Goal: Find specific page/section: Find specific page/section

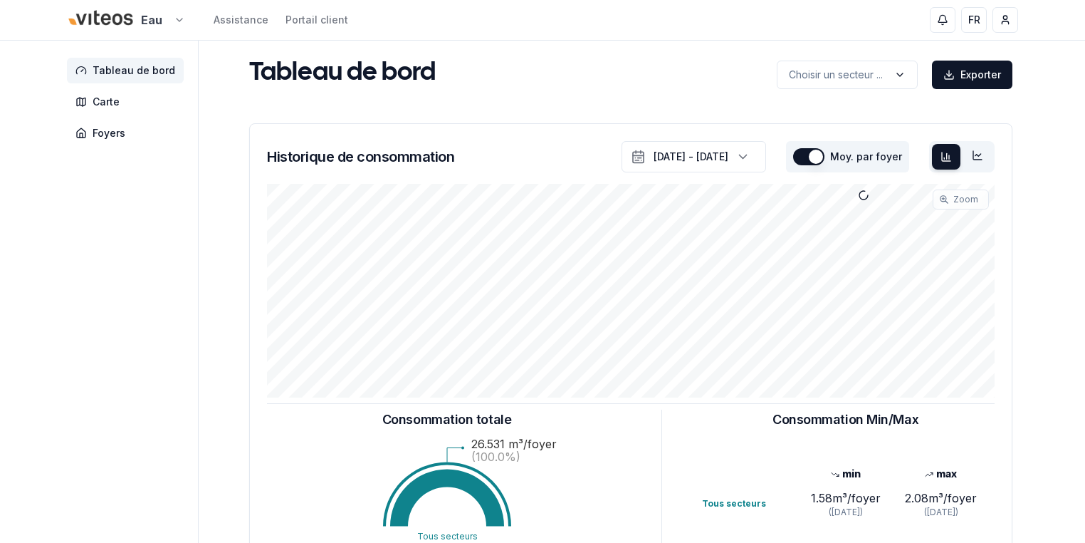
click at [169, 11] on html "Eau Assistance Portail client FR [PERSON_NAME] Tableau de bord Carte Foyers Tab…" at bounding box center [542, 441] width 1085 height 882
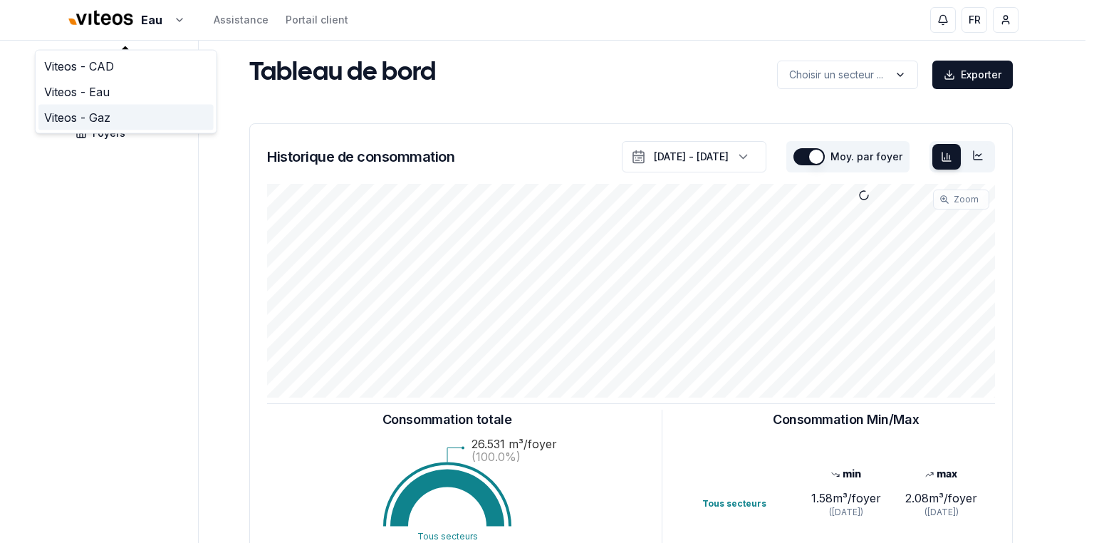
click at [102, 117] on link "Viteos - Gaz" at bounding box center [125, 118] width 175 height 26
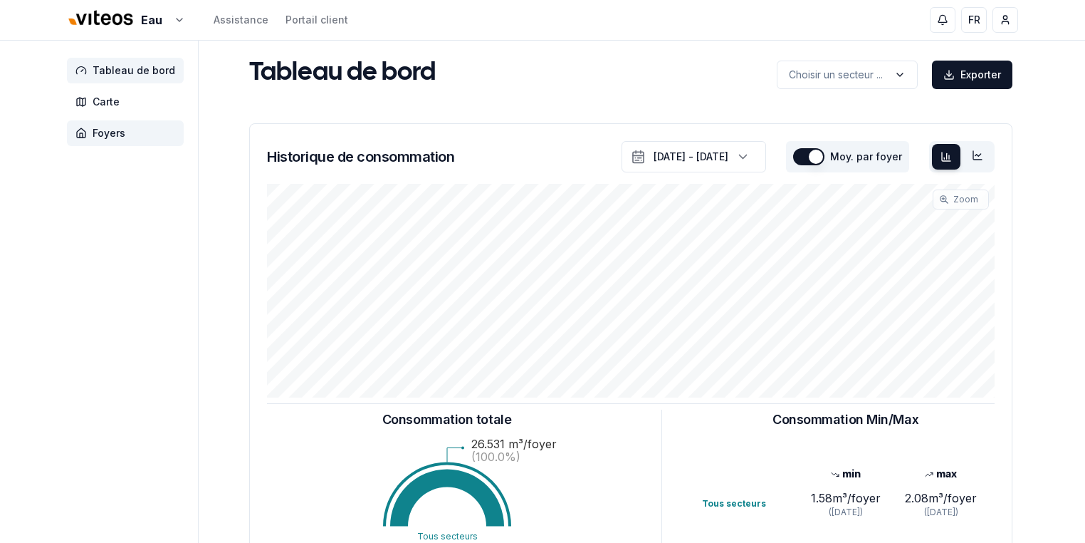
click at [97, 130] on span "Foyers" at bounding box center [109, 133] width 33 height 14
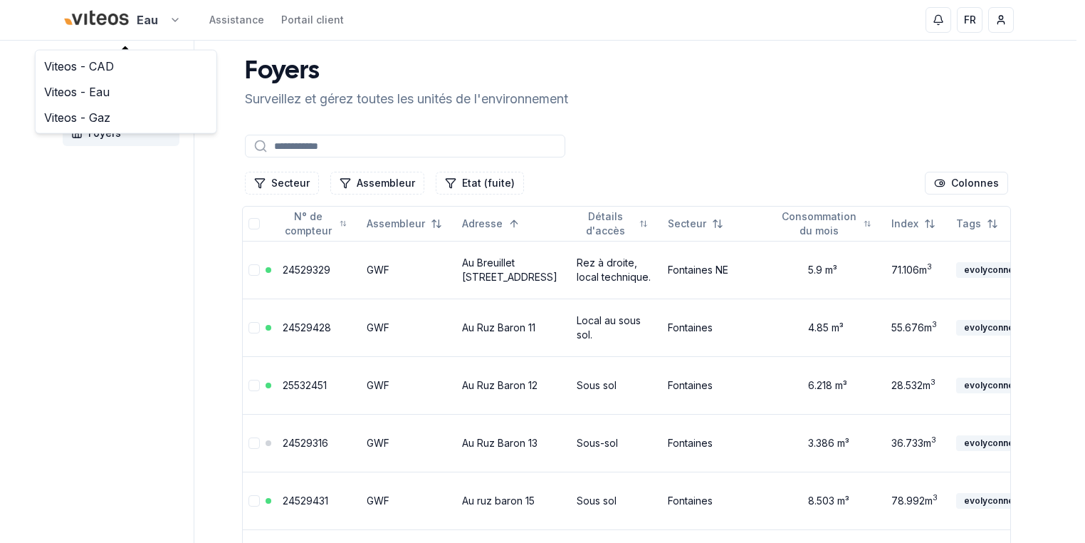
click at [87, 116] on link "Viteos - Gaz" at bounding box center [125, 118] width 175 height 26
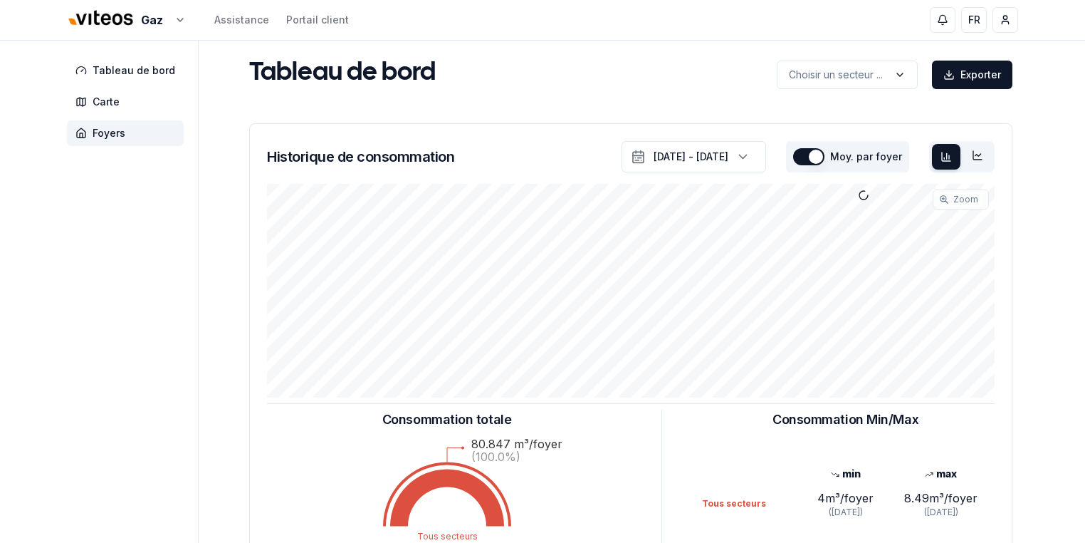
click at [103, 131] on span "Foyers" at bounding box center [109, 133] width 33 height 14
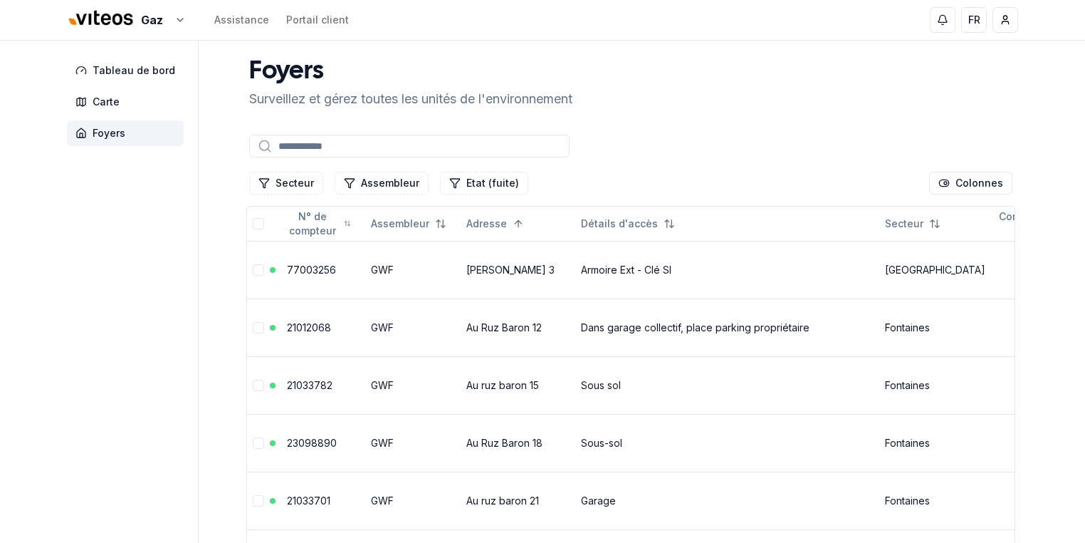
click at [310, 141] on input at bounding box center [409, 146] width 320 height 23
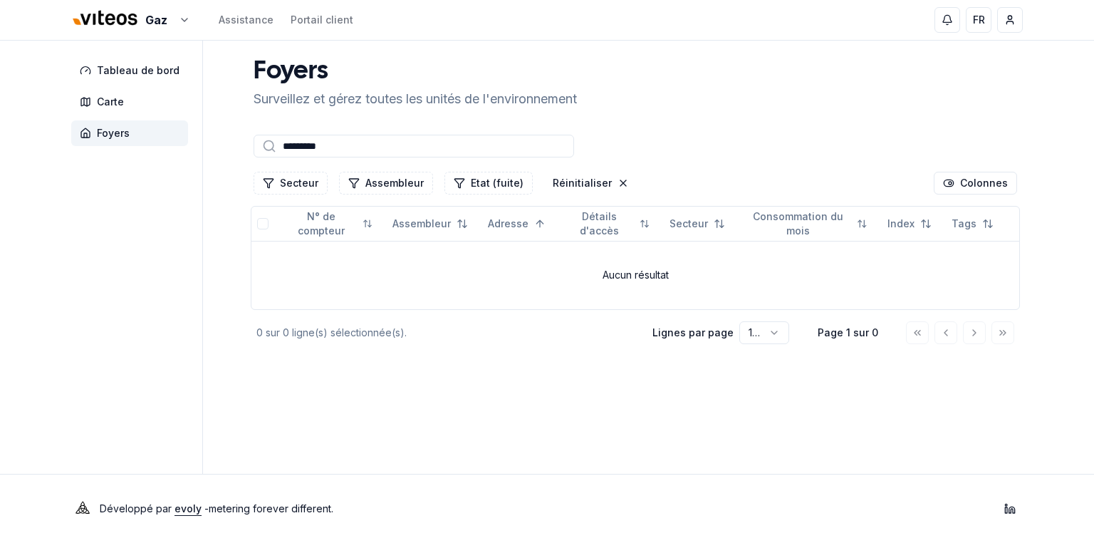
type input "*********"
